Goal: Find contact information

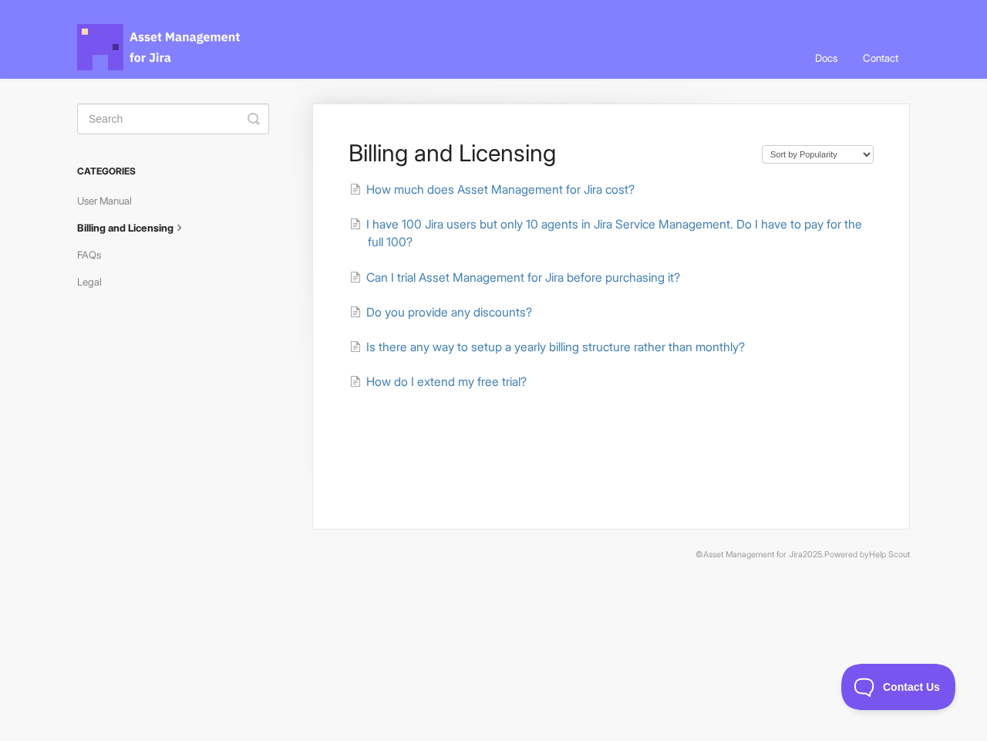
click at [879, 58] on link "Contact" at bounding box center [881, 58] width 59 height 42
click at [254, 119] on icon "submit" at bounding box center [254, 119] width 12 height 12
click at [899, 687] on span "Contact Us" at bounding box center [899, 686] width 114 height 11
